Goal: Find specific page/section: Find specific page/section

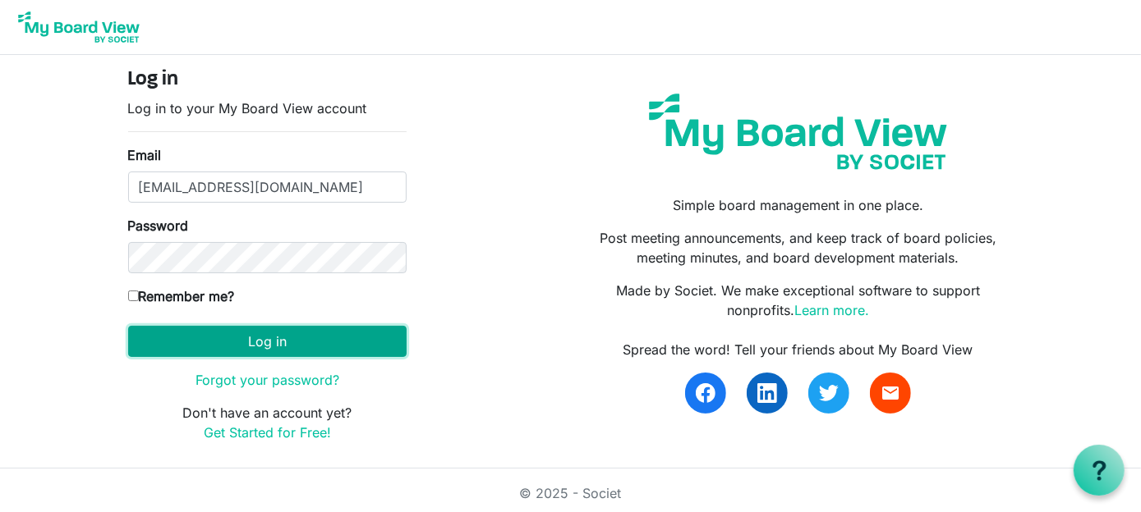
click at [256, 342] on button "Log in" at bounding box center [267, 341] width 278 height 31
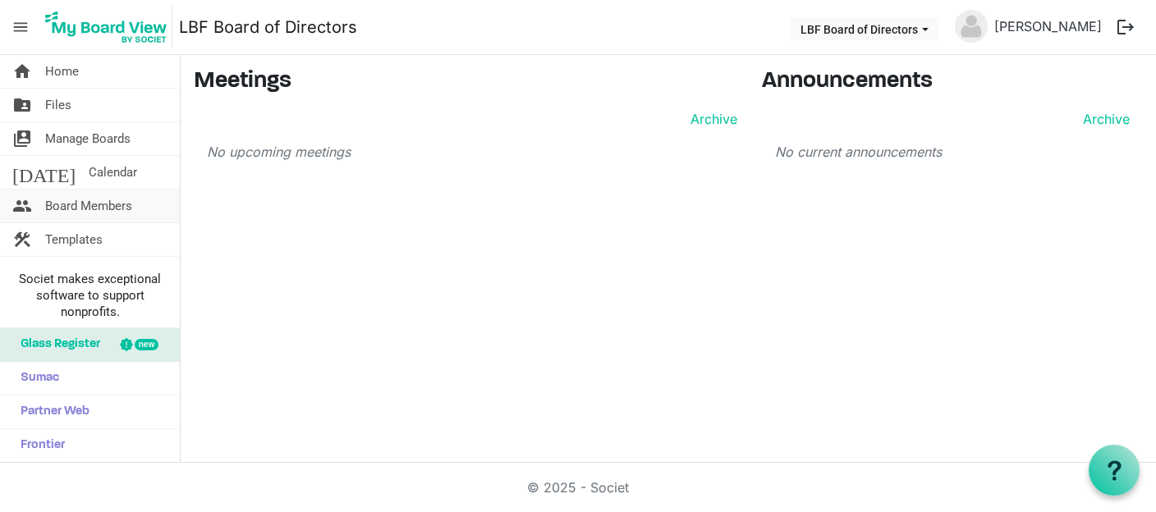
click at [96, 203] on span "Board Members" at bounding box center [88, 206] width 87 height 33
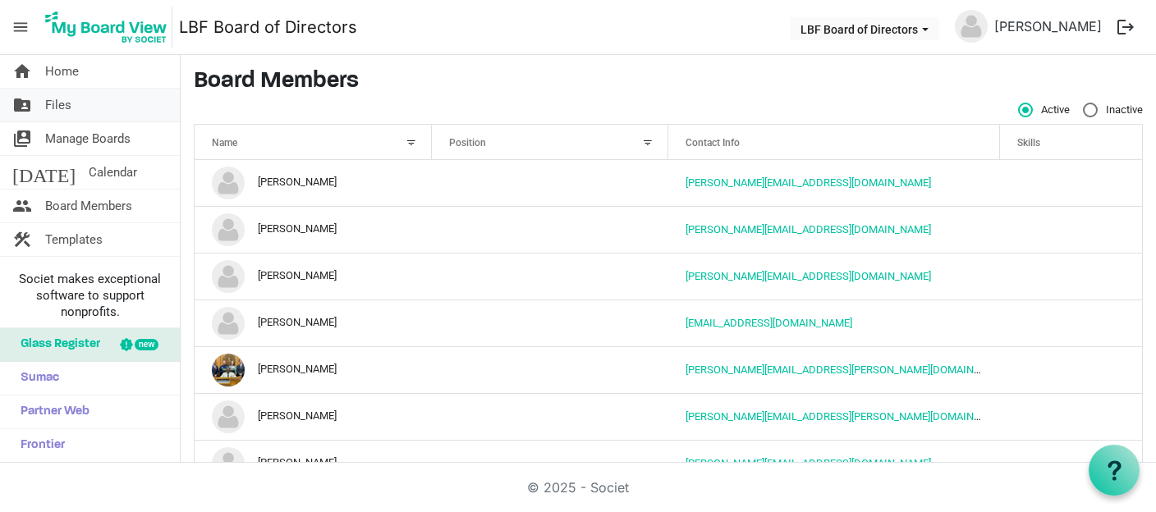
click at [53, 103] on span "Files" at bounding box center [58, 105] width 26 height 33
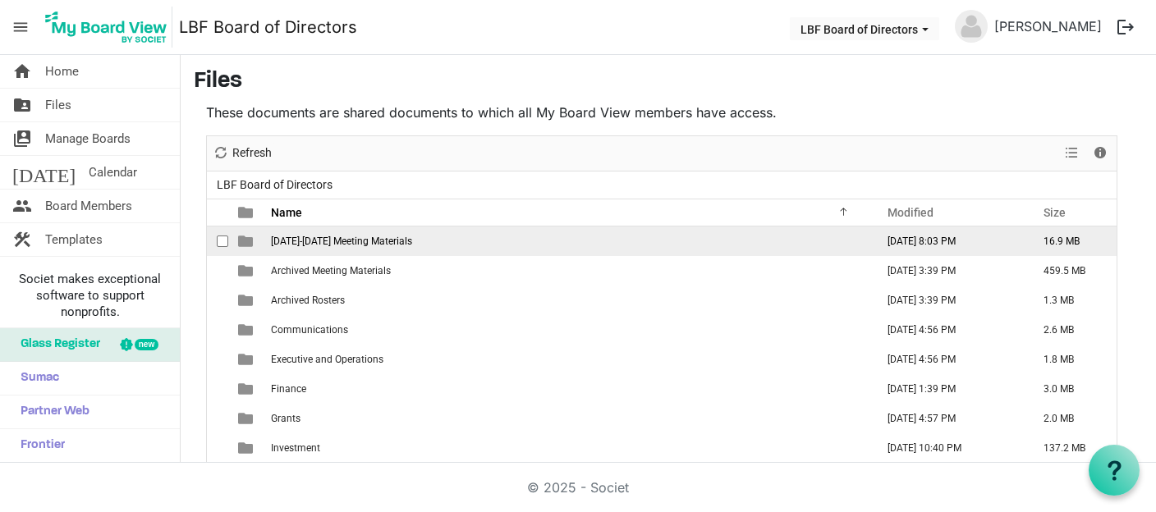
click at [374, 241] on span "[DATE]-[DATE] Meeting Materials" at bounding box center [341, 241] width 141 height 11
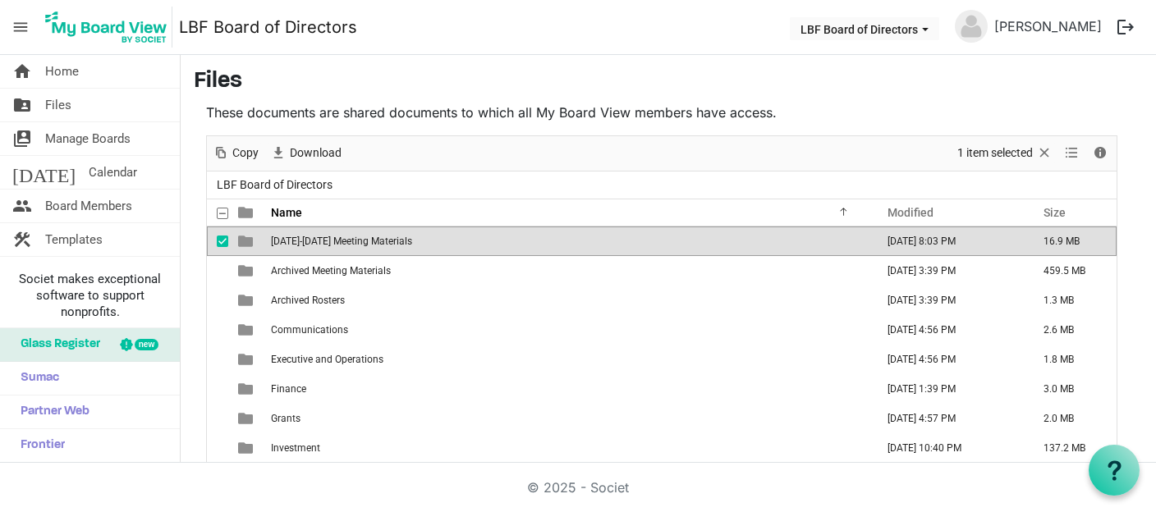
click at [344, 236] on span "[DATE]-[DATE] Meeting Materials" at bounding box center [341, 241] width 141 height 11
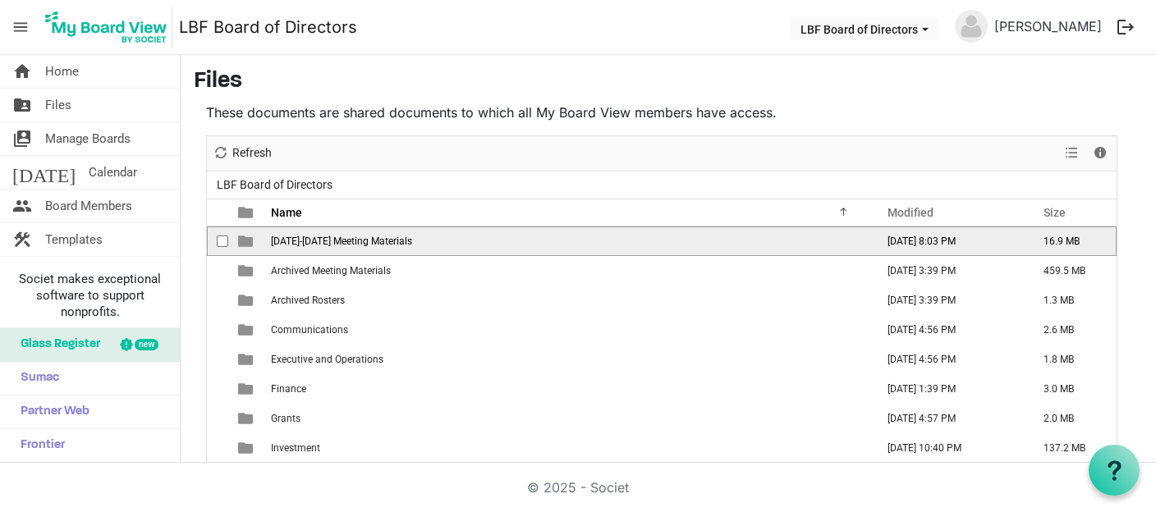
click at [344, 236] on span "[DATE]-[DATE] Meeting Materials" at bounding box center [341, 241] width 141 height 11
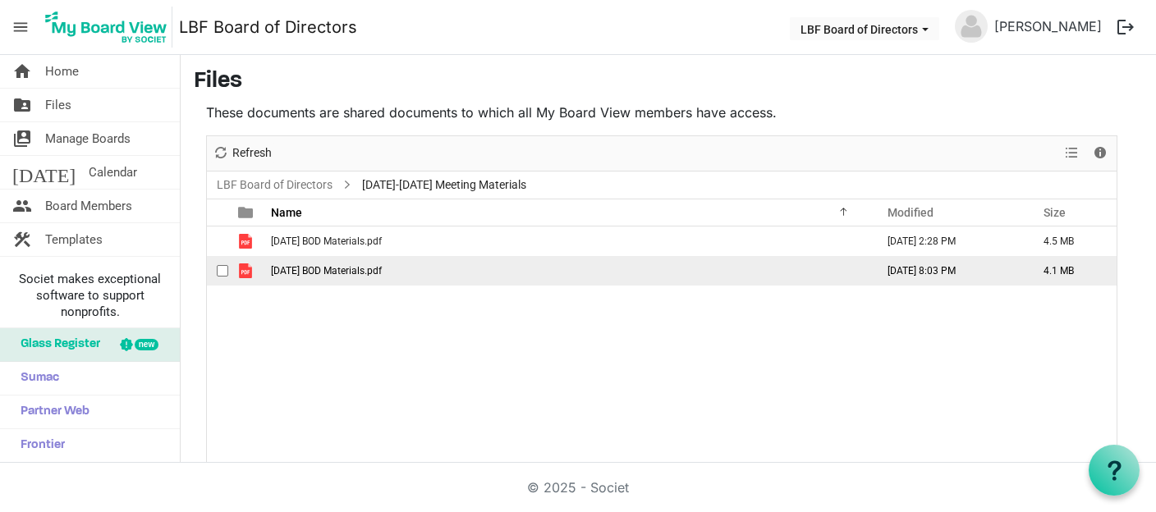
click at [356, 271] on span "[DATE] BOD Materials.pdf" at bounding box center [326, 270] width 111 height 11
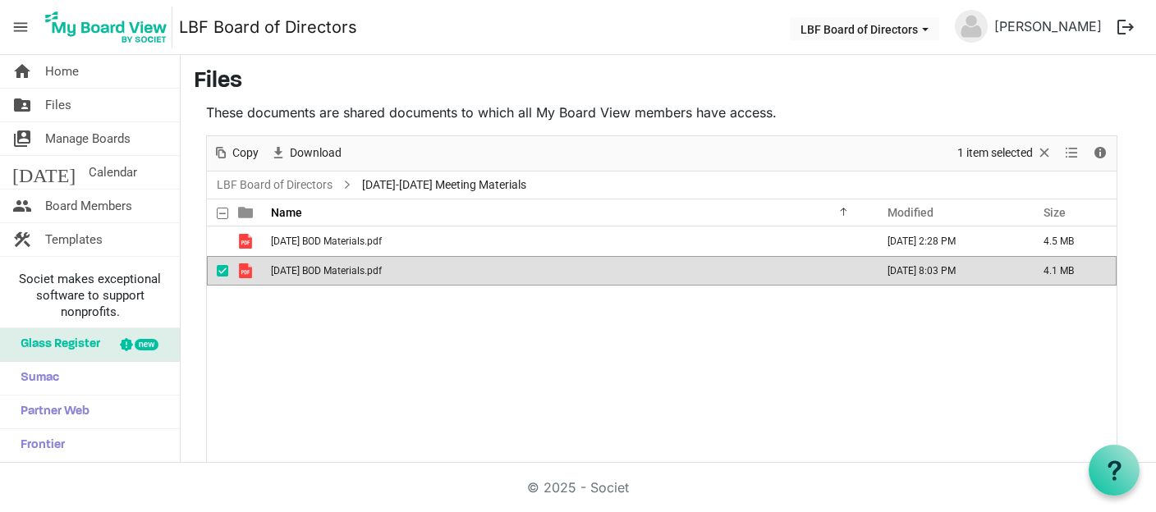
click at [356, 271] on span "[DATE] BOD Materials.pdf" at bounding box center [326, 270] width 111 height 11
click at [115, 204] on span "Board Members" at bounding box center [88, 206] width 87 height 33
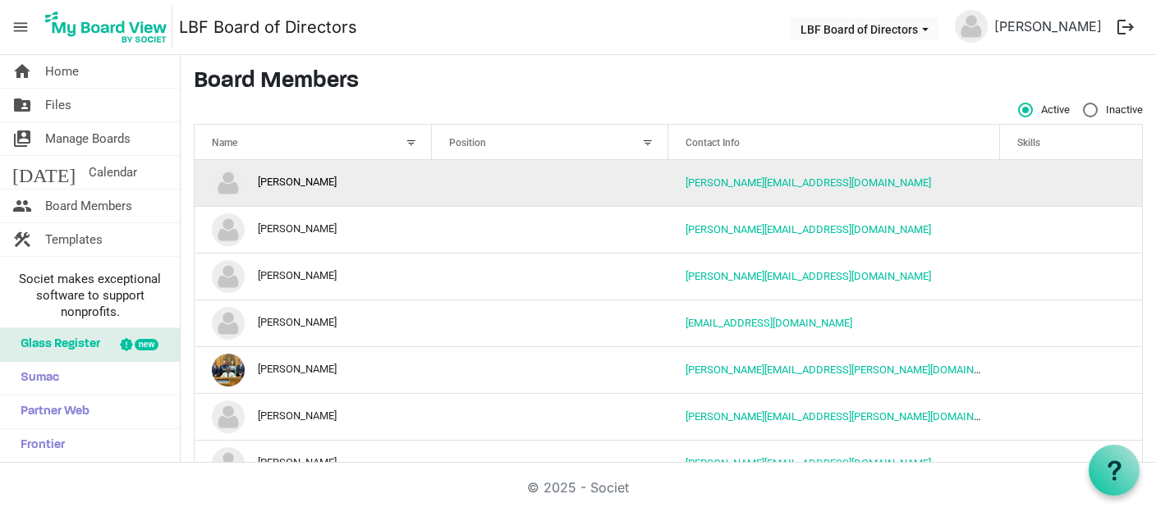
click at [312, 178] on td "Amanda Lucas" at bounding box center [313, 183] width 237 height 46
